Goal: Task Accomplishment & Management: Use online tool/utility

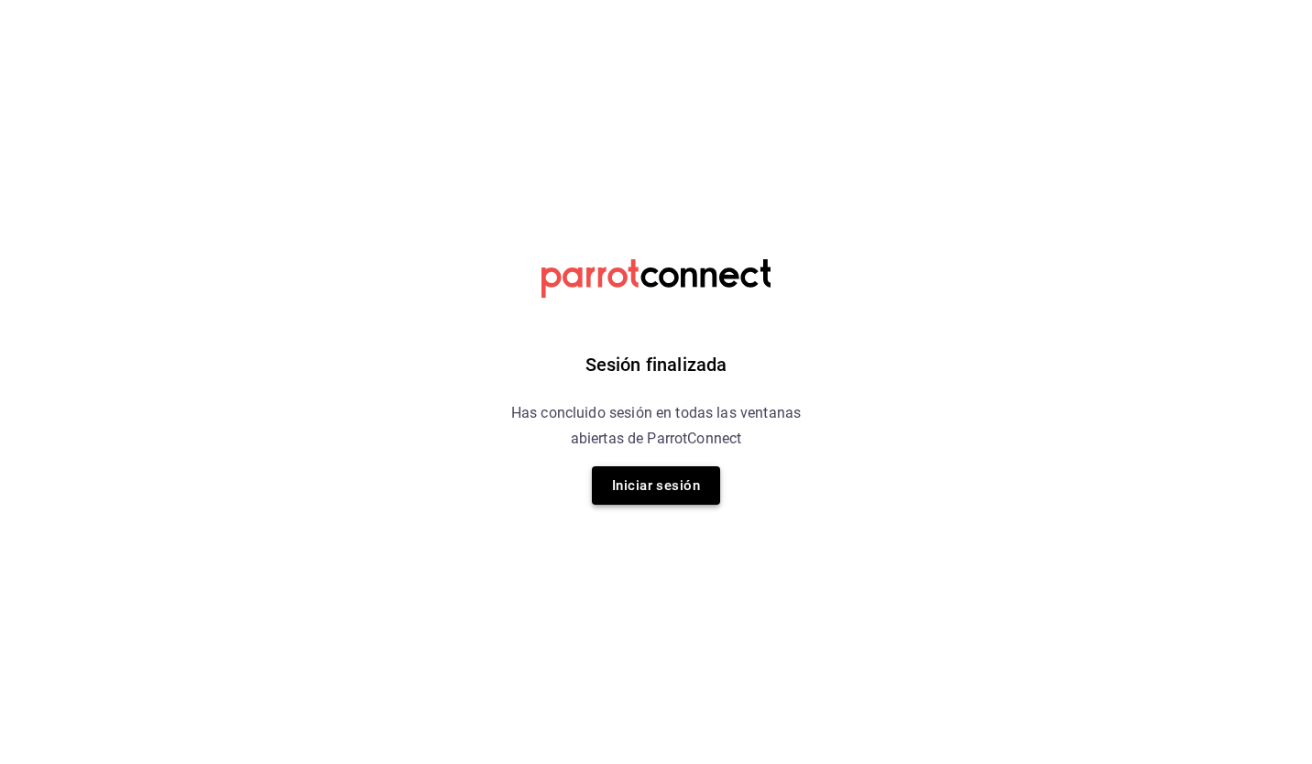
click at [639, 495] on button "Iniciar sesión" at bounding box center [656, 485] width 128 height 38
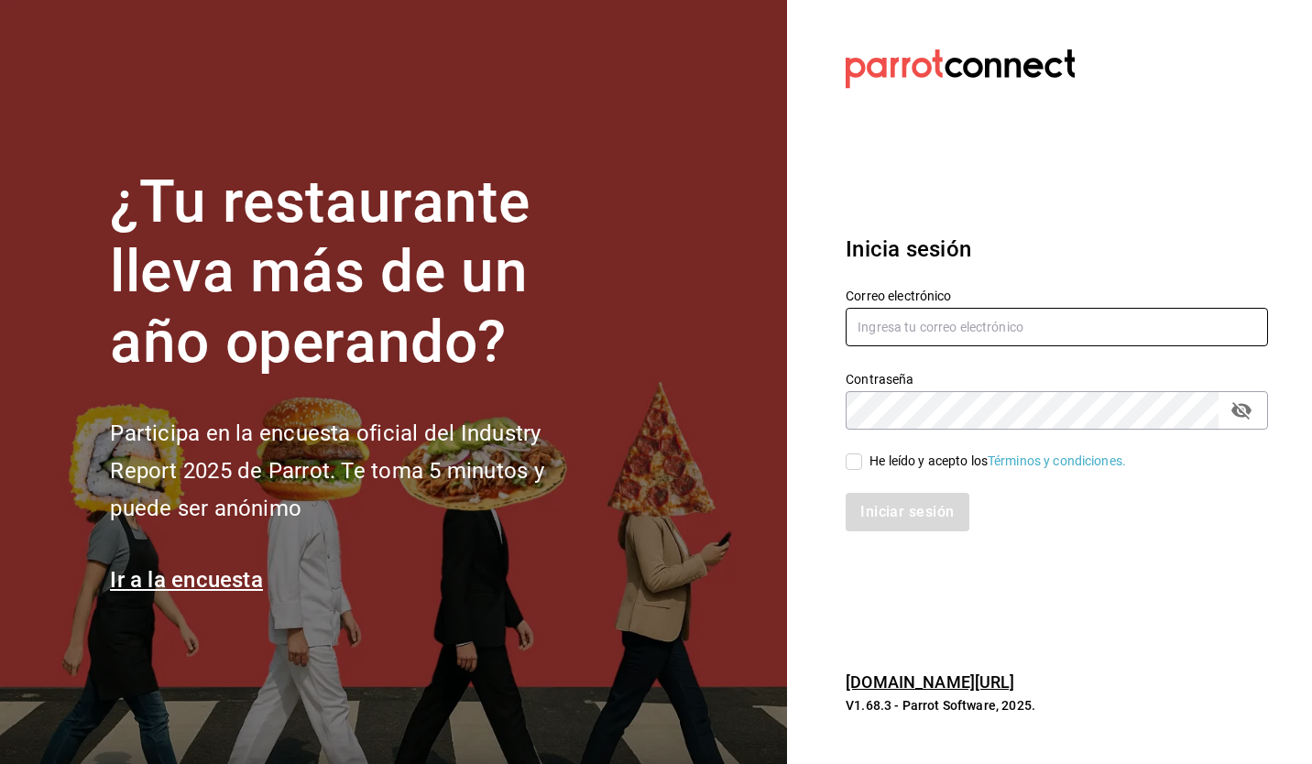
type input "gadameestrada@outlook.com"
click at [867, 460] on span "He leído y acepto los Términos y condiciones." at bounding box center [994, 461] width 264 height 19
click at [862, 460] on input "He leído y acepto los Términos y condiciones." at bounding box center [853, 461] width 16 height 16
checkbox input "true"
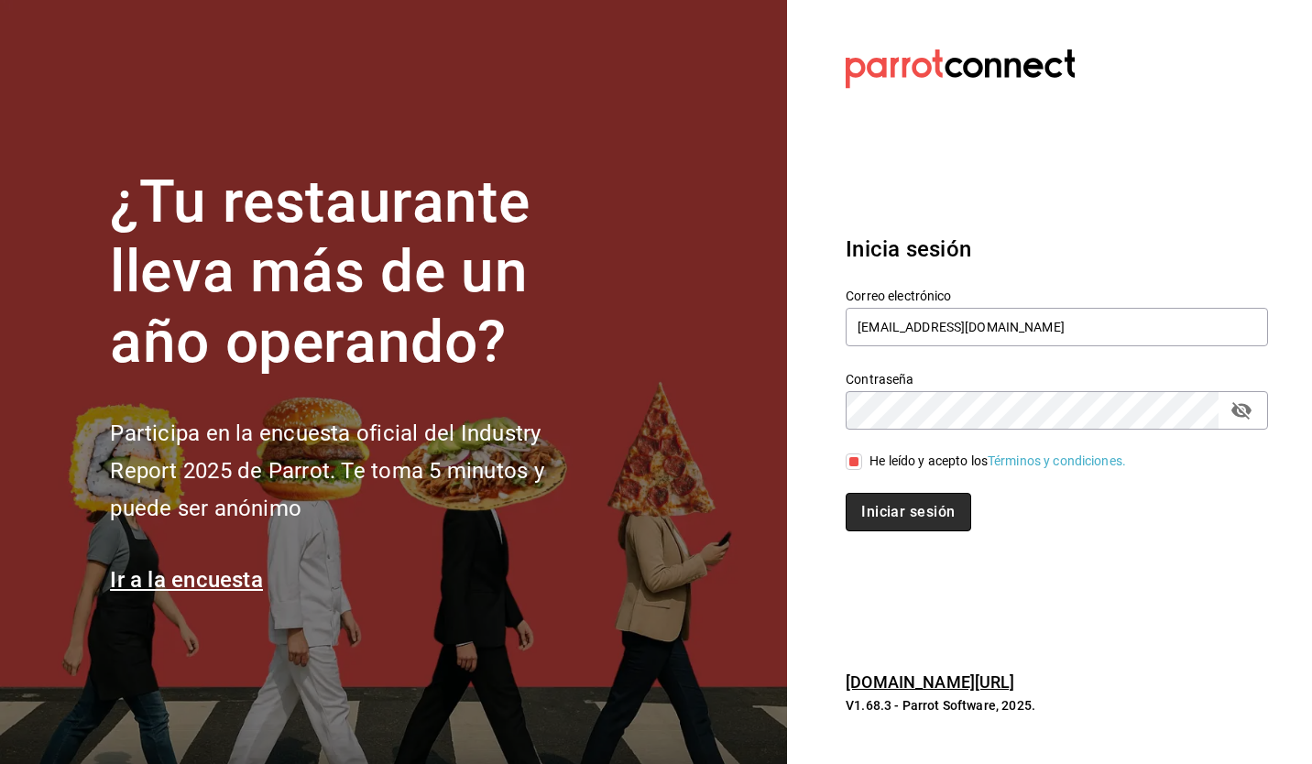
click at [876, 511] on button "Iniciar sesión" at bounding box center [907, 512] width 125 height 38
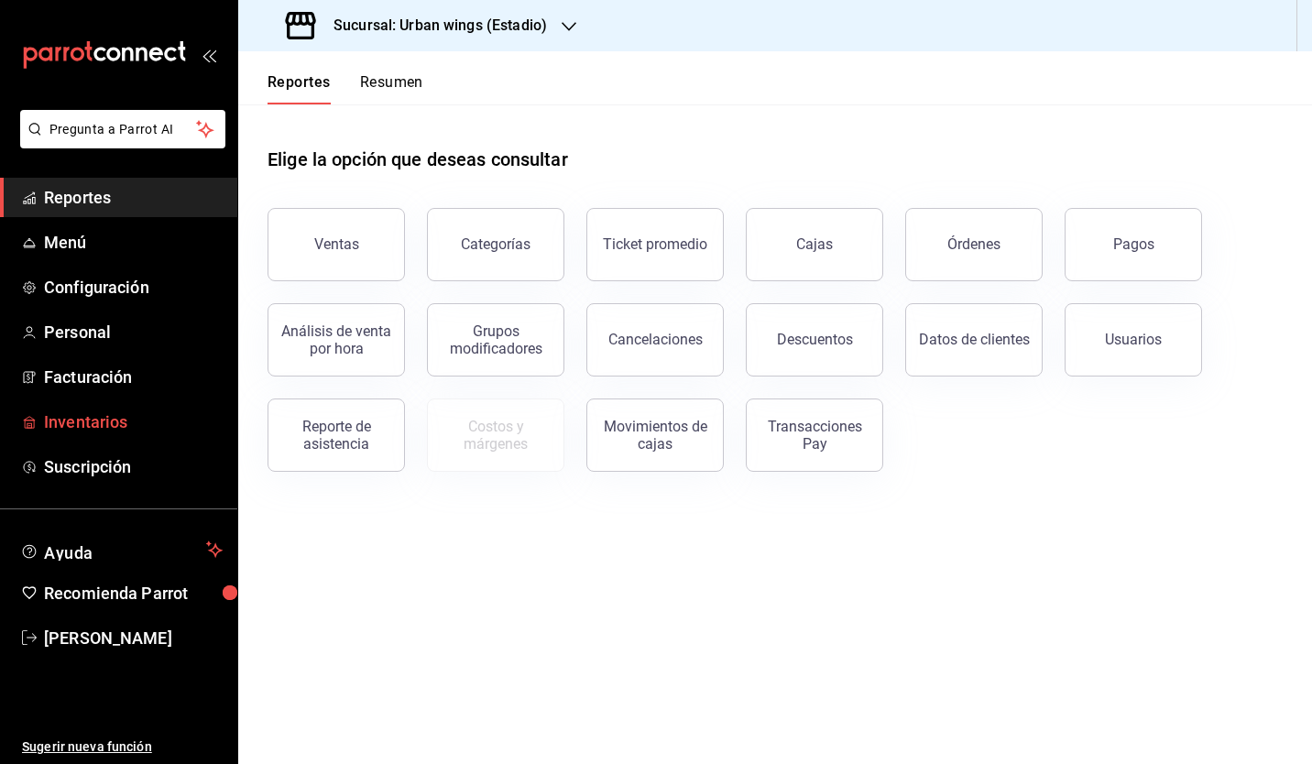
click at [110, 409] on span "Inventarios" at bounding box center [133, 421] width 179 height 25
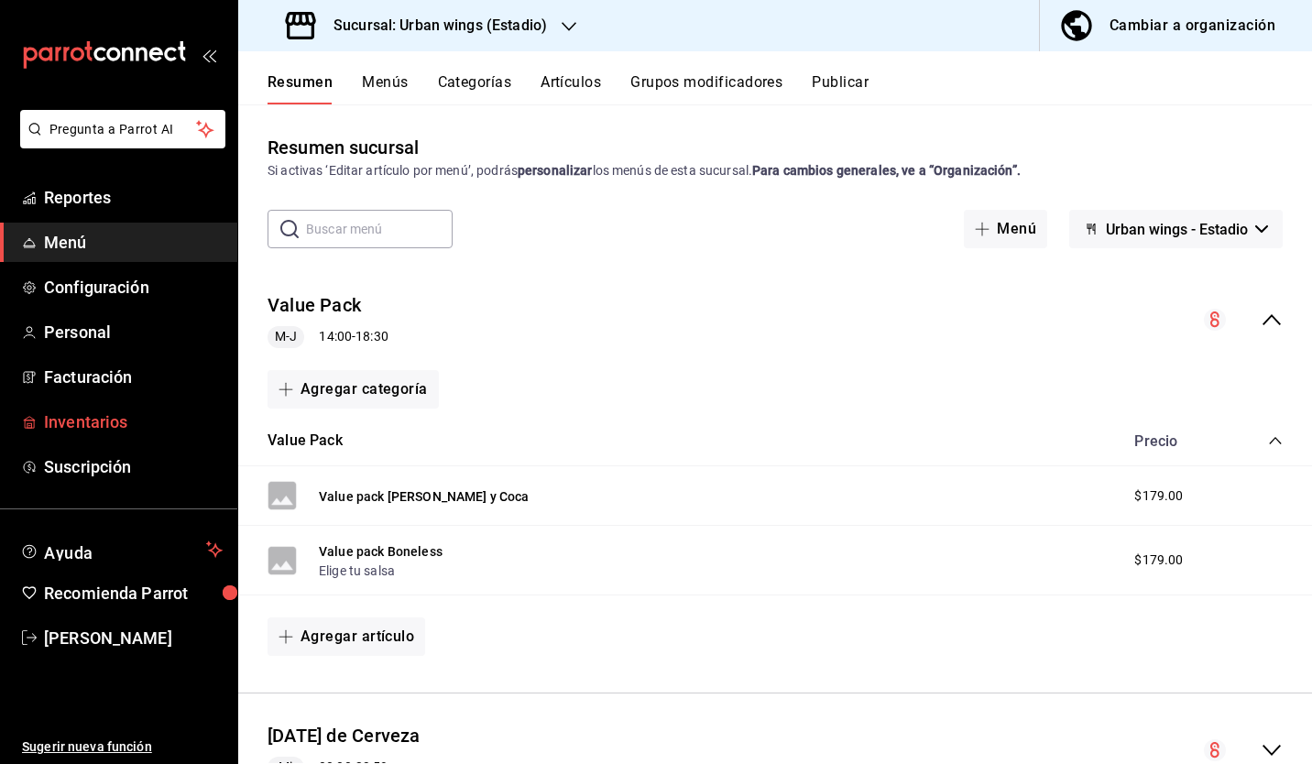
click at [67, 420] on span "Inventarios" at bounding box center [133, 421] width 179 height 25
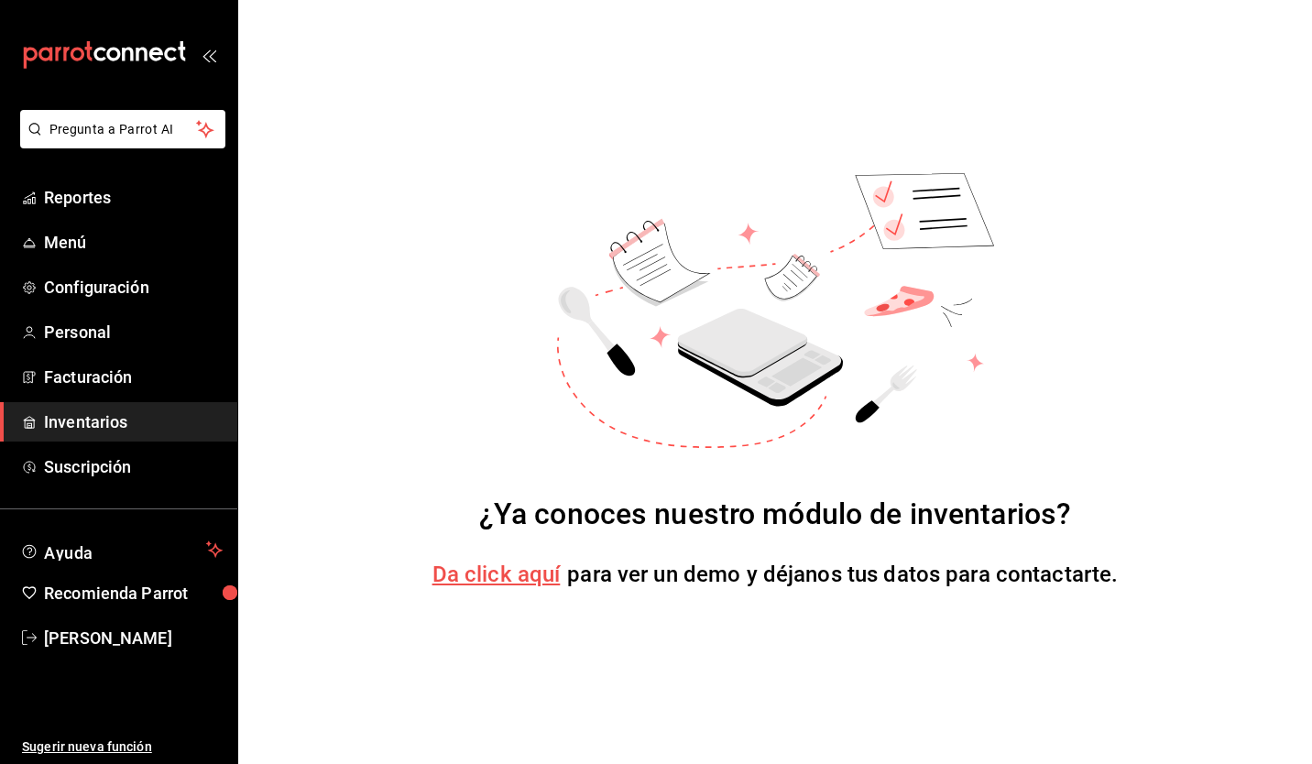
click at [535, 578] on span "Da click aquí" at bounding box center [496, 575] width 128 height 26
